Goal: Task Accomplishment & Management: Complete application form

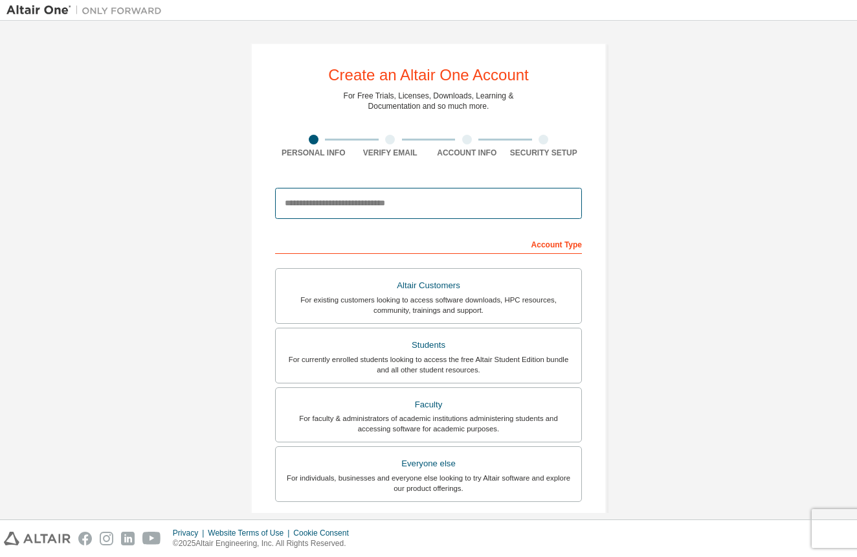
click at [558, 208] on input "email" at bounding box center [428, 203] width 307 height 31
click at [566, 205] on input "email" at bounding box center [428, 203] width 307 height 31
click at [564, 205] on input "email" at bounding box center [428, 203] width 307 height 31
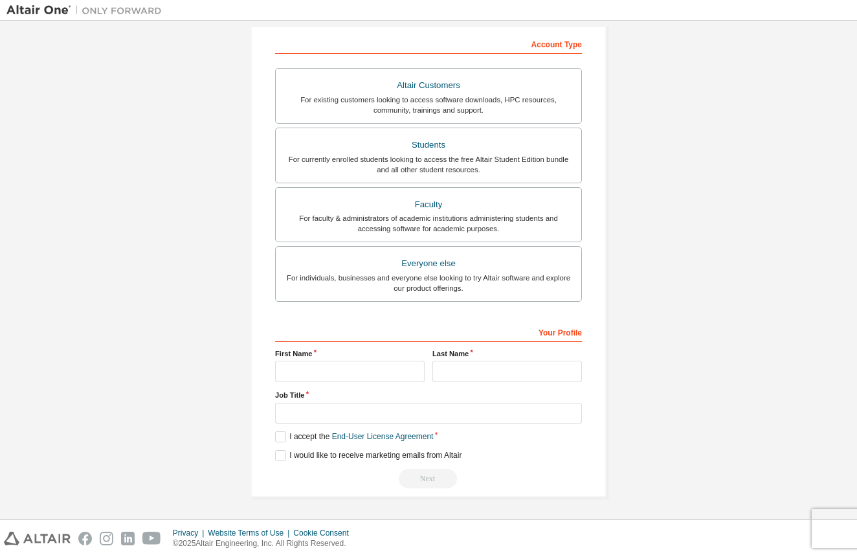
scroll to position [179, 0]
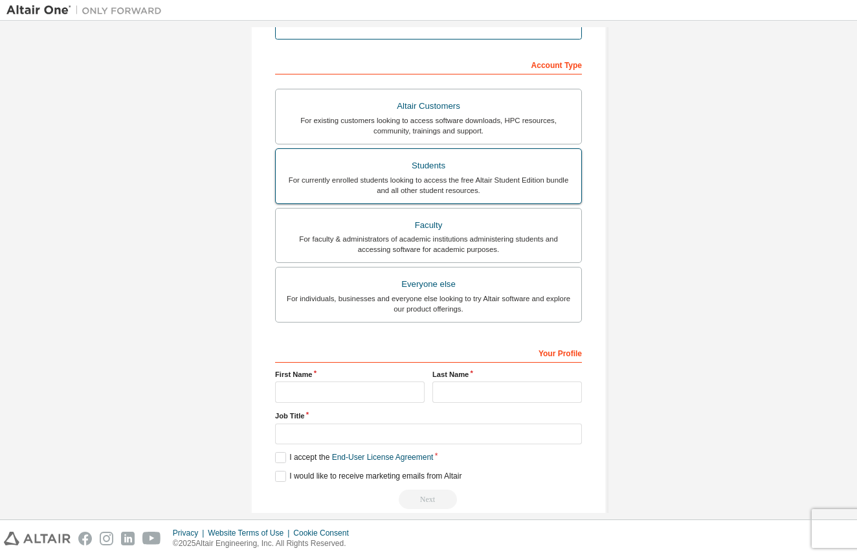
type input "**********"
click at [403, 154] on label "Students For currently enrolled students looking to access the free Altair Stud…" at bounding box center [428, 176] width 307 height 56
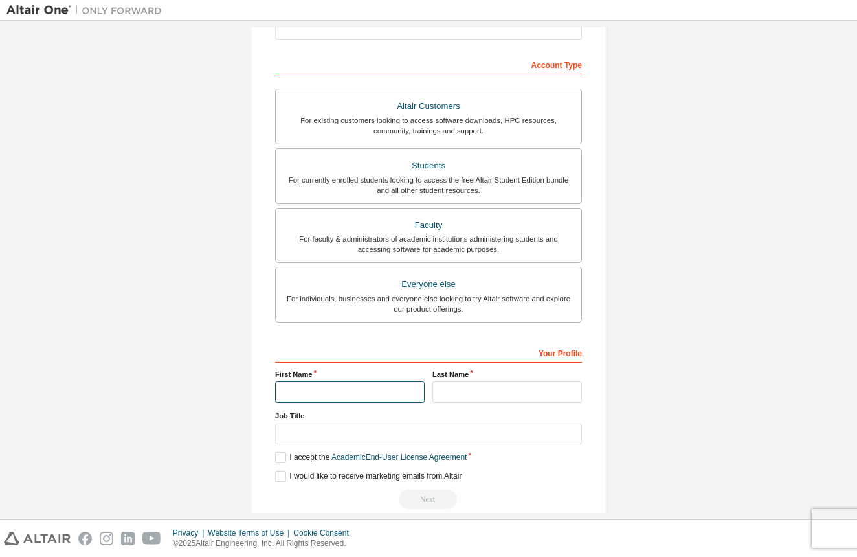
scroll to position [172, 0]
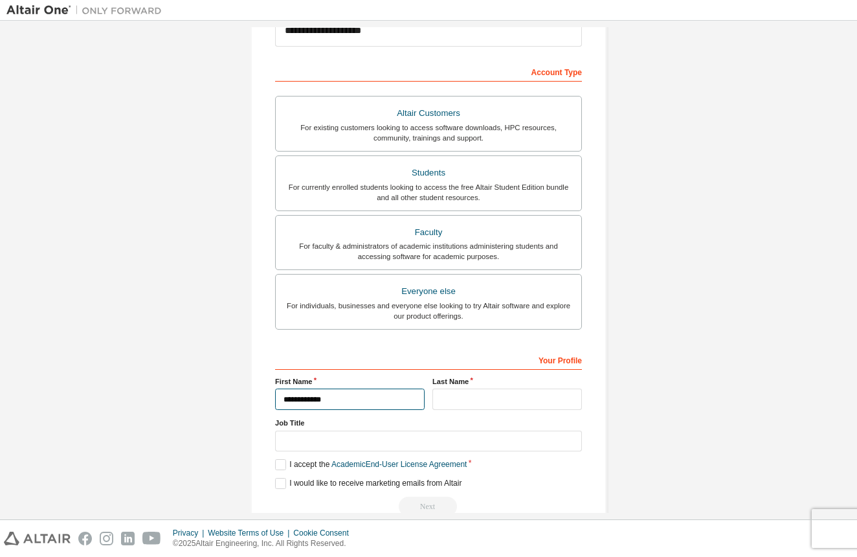
type input "**********"
type input "*******"
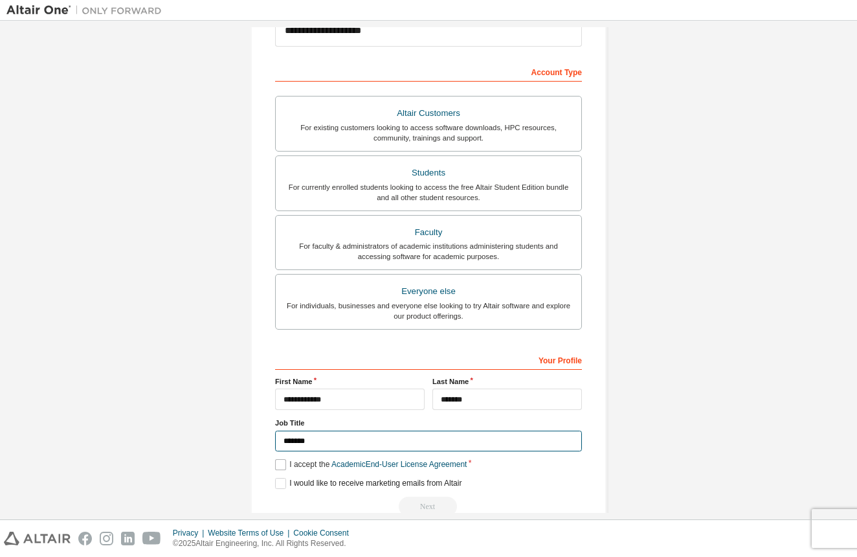
type input "*******"
click at [275, 464] on label "I accept the Academic End-User License Agreement" at bounding box center [371, 464] width 192 height 11
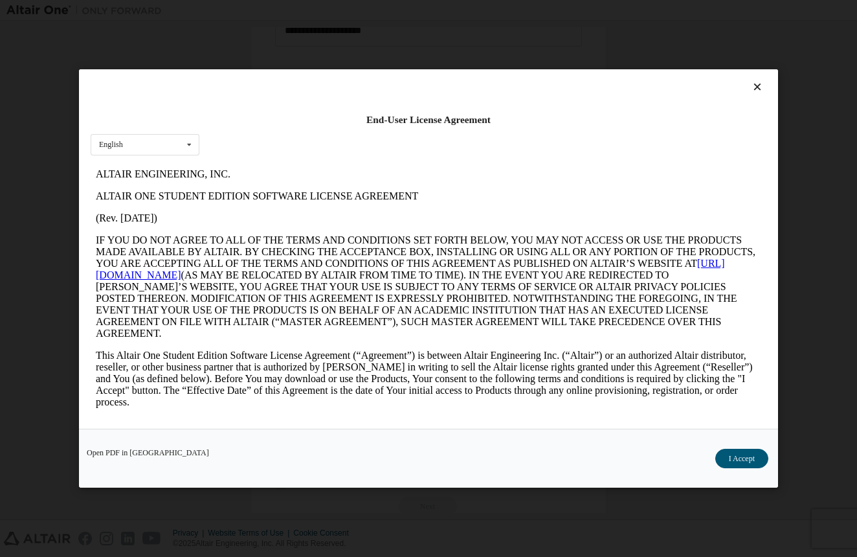
scroll to position [0, 0]
click at [841, 250] on div "End-User License Agreement English English Open PDF in [GEOGRAPHIC_DATA] I Acce…" at bounding box center [428, 278] width 857 height 557
click at [759, 94] on div at bounding box center [429, 90] width 676 height 18
click at [759, 91] on icon at bounding box center [758, 87] width 14 height 12
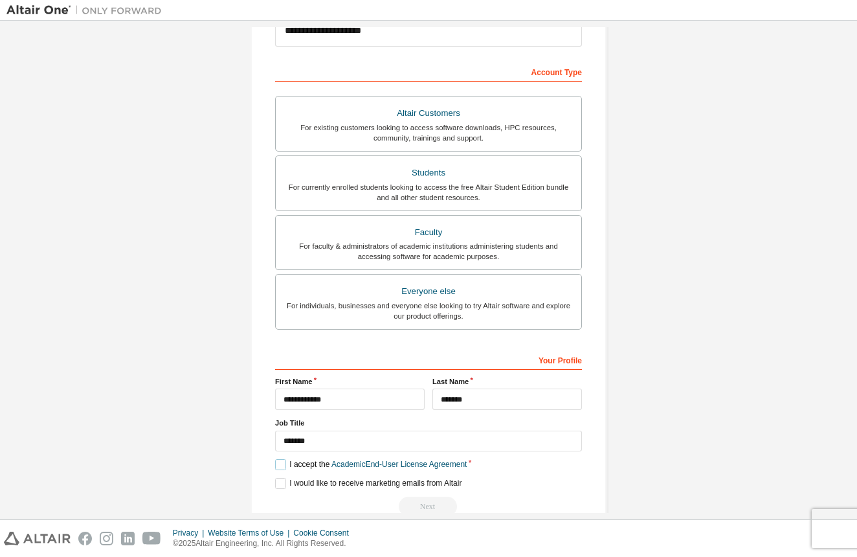
click at [276, 465] on label "I accept the Academic End-User License Agreement" at bounding box center [371, 464] width 192 height 11
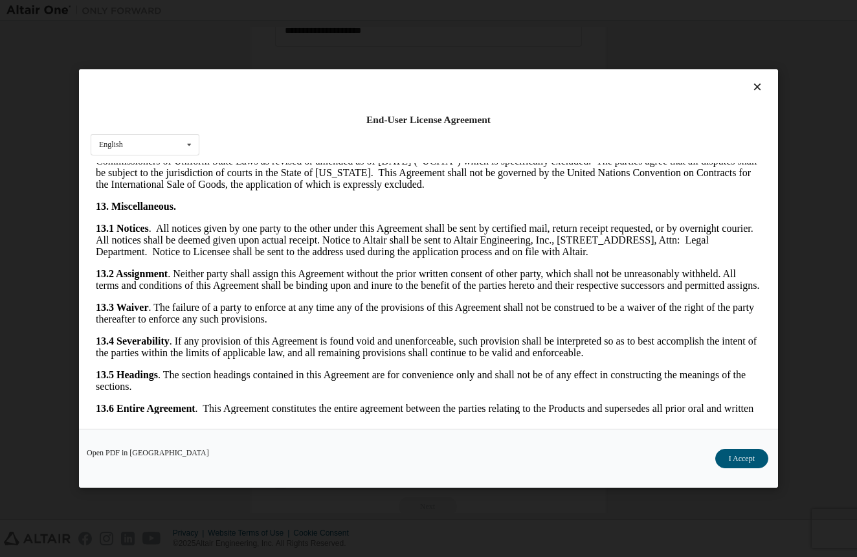
scroll to position [2060, 0]
click at [728, 454] on button "I Accept" at bounding box center [741, 458] width 53 height 19
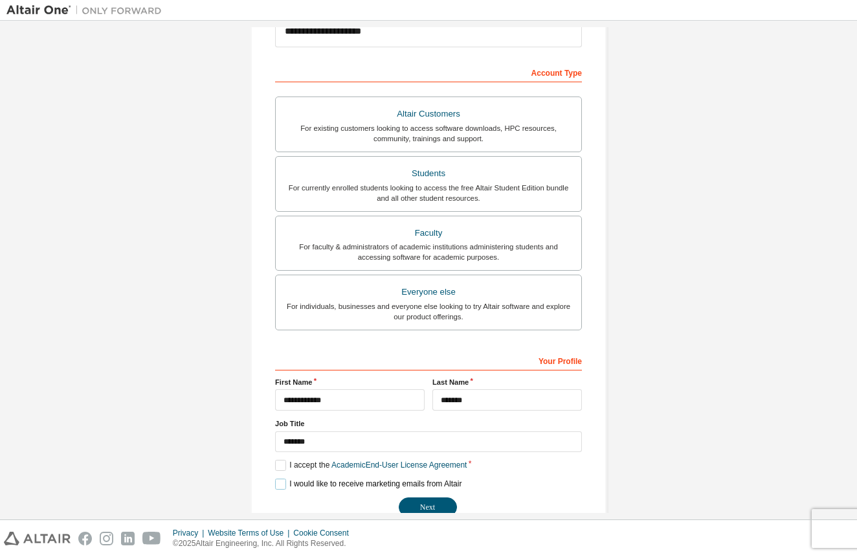
click at [284, 484] on label "I would like to receive marketing emails from Altair" at bounding box center [368, 483] width 186 height 11
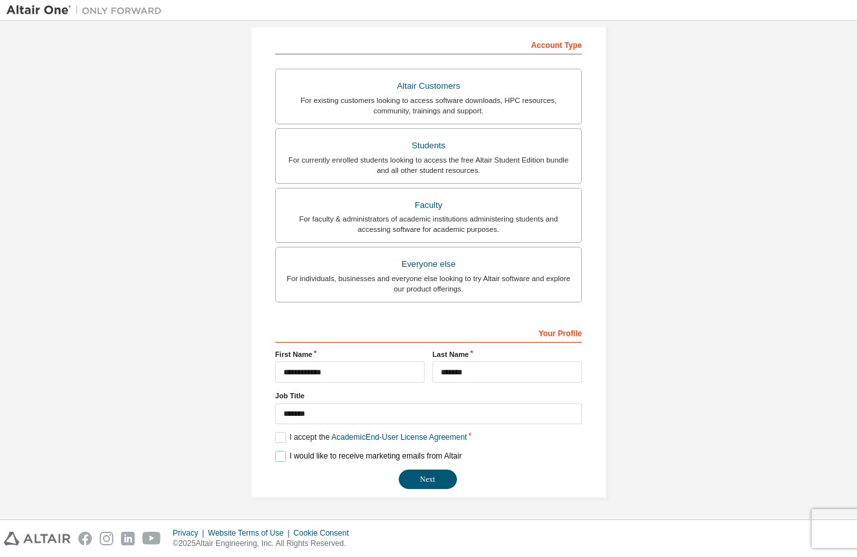
scroll to position [199, 0]
click at [282, 463] on div "**********" at bounding box center [428, 406] width 307 height 168
click at [283, 458] on label "I would like to receive marketing emails from Altair" at bounding box center [368, 456] width 186 height 11
click at [436, 474] on button "Next" at bounding box center [428, 479] width 58 height 19
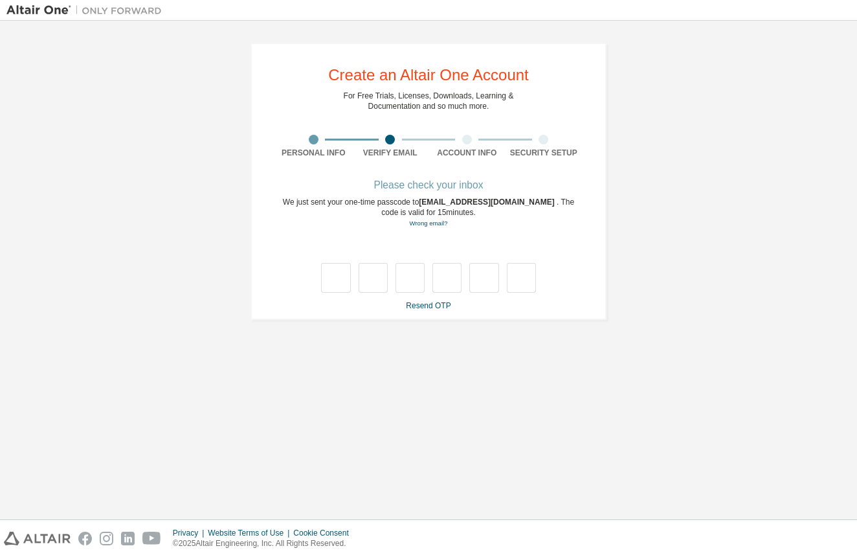
scroll to position [0, 0]
type input "*"
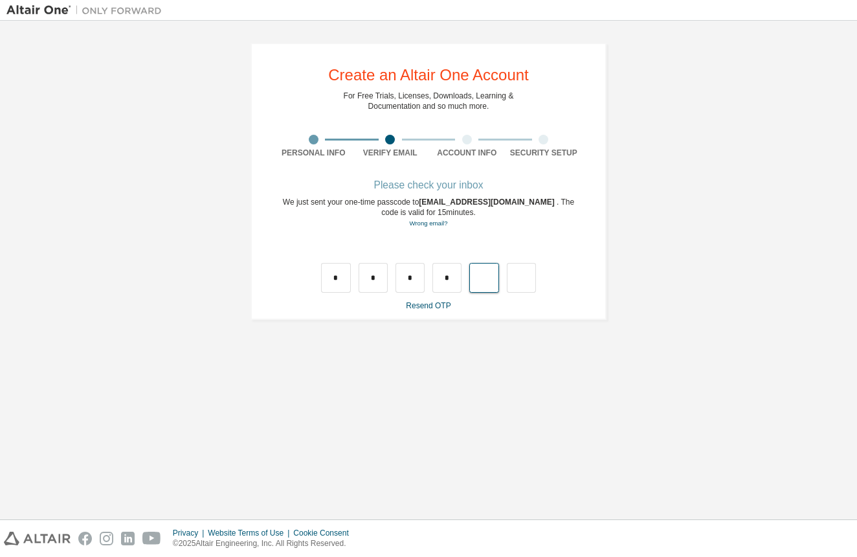
type input "*"
